Goal: Task Accomplishment & Management: Use online tool/utility

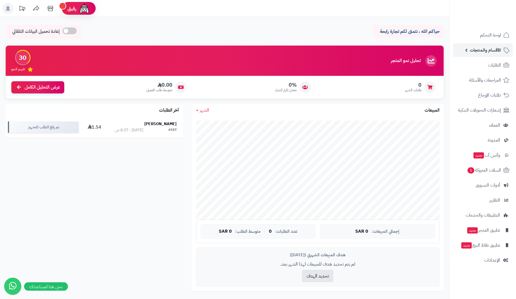
click at [494, 50] on span "الأقسام والمنتجات" at bounding box center [485, 50] width 31 height 8
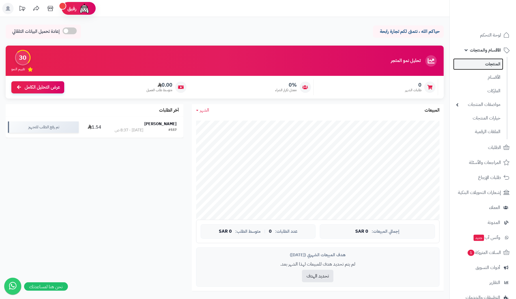
click at [497, 65] on link "المنتجات" at bounding box center [478, 64] width 50 height 12
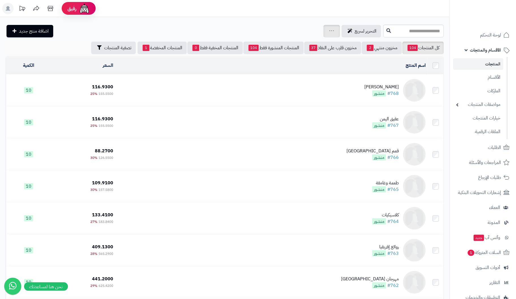
click at [329, 31] on icon at bounding box center [331, 31] width 5 height 4
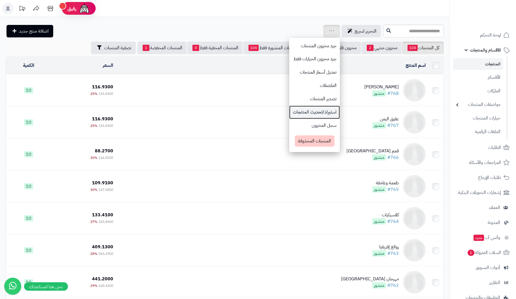
click at [289, 112] on link "استيراد/تحديث المنتجات" at bounding box center [314, 112] width 51 height 13
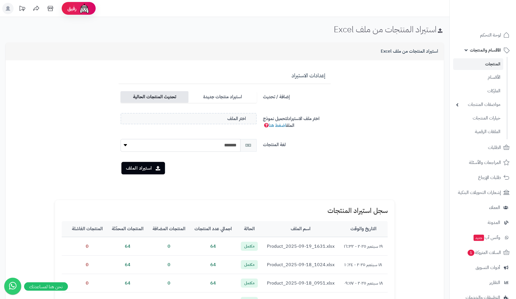
click at [156, 98] on label "تحديث المنتجات الحالية" at bounding box center [155, 97] width 68 height 12
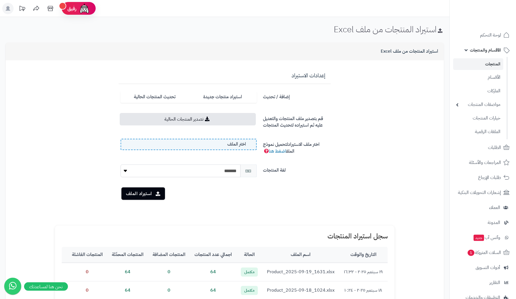
click at [193, 144] on label "اختر الملف" at bounding box center [189, 144] width 136 height 11
click at [0, 0] on input "اختر الملف" at bounding box center [0, 0] width 0 height 0
click at [139, 192] on button "استيراد الملف" at bounding box center [143, 193] width 44 height 12
